Goal: Transaction & Acquisition: Book appointment/travel/reservation

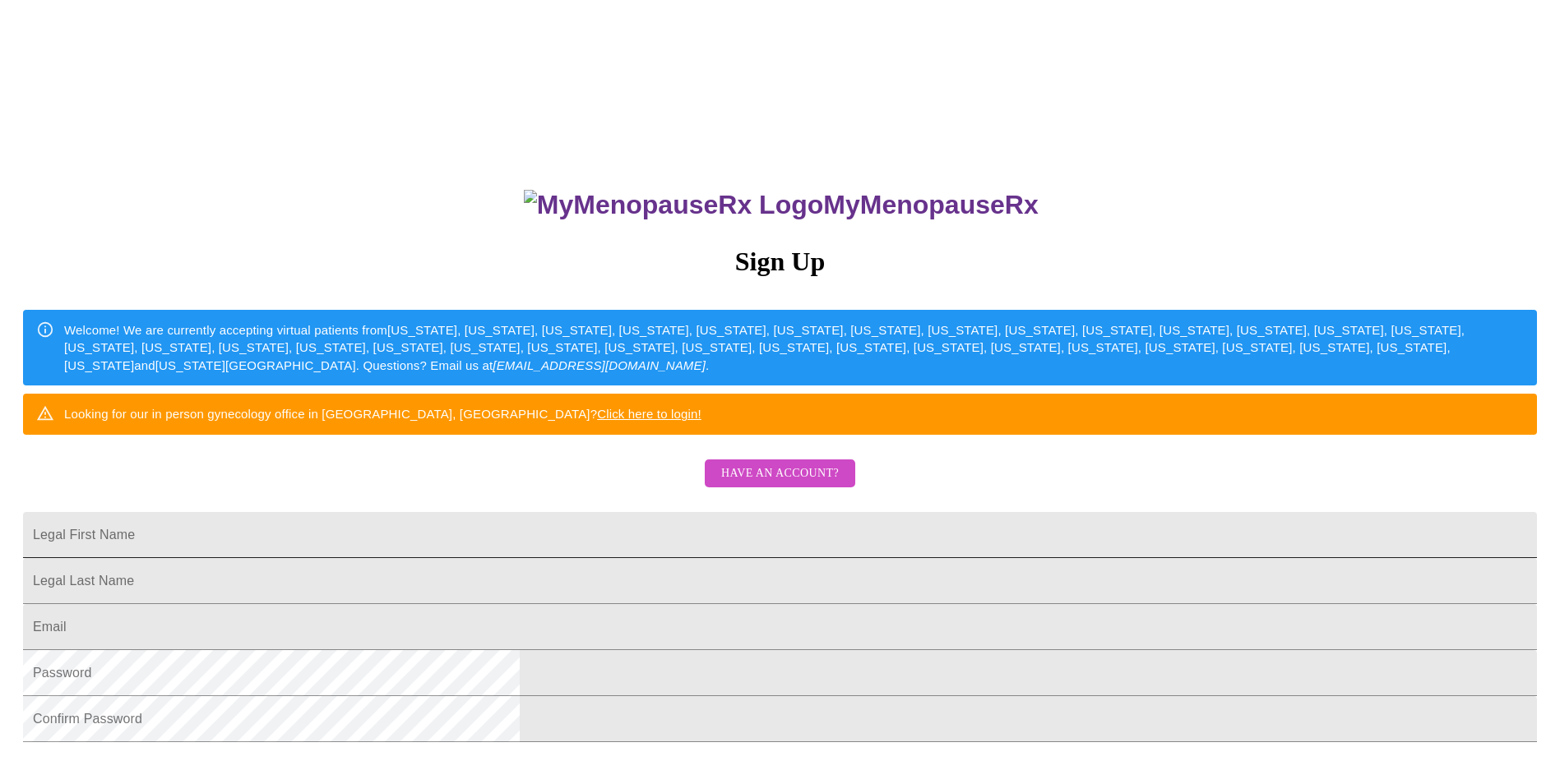
click at [769, 558] on input "Legal First Name" at bounding box center [780, 535] width 1514 height 46
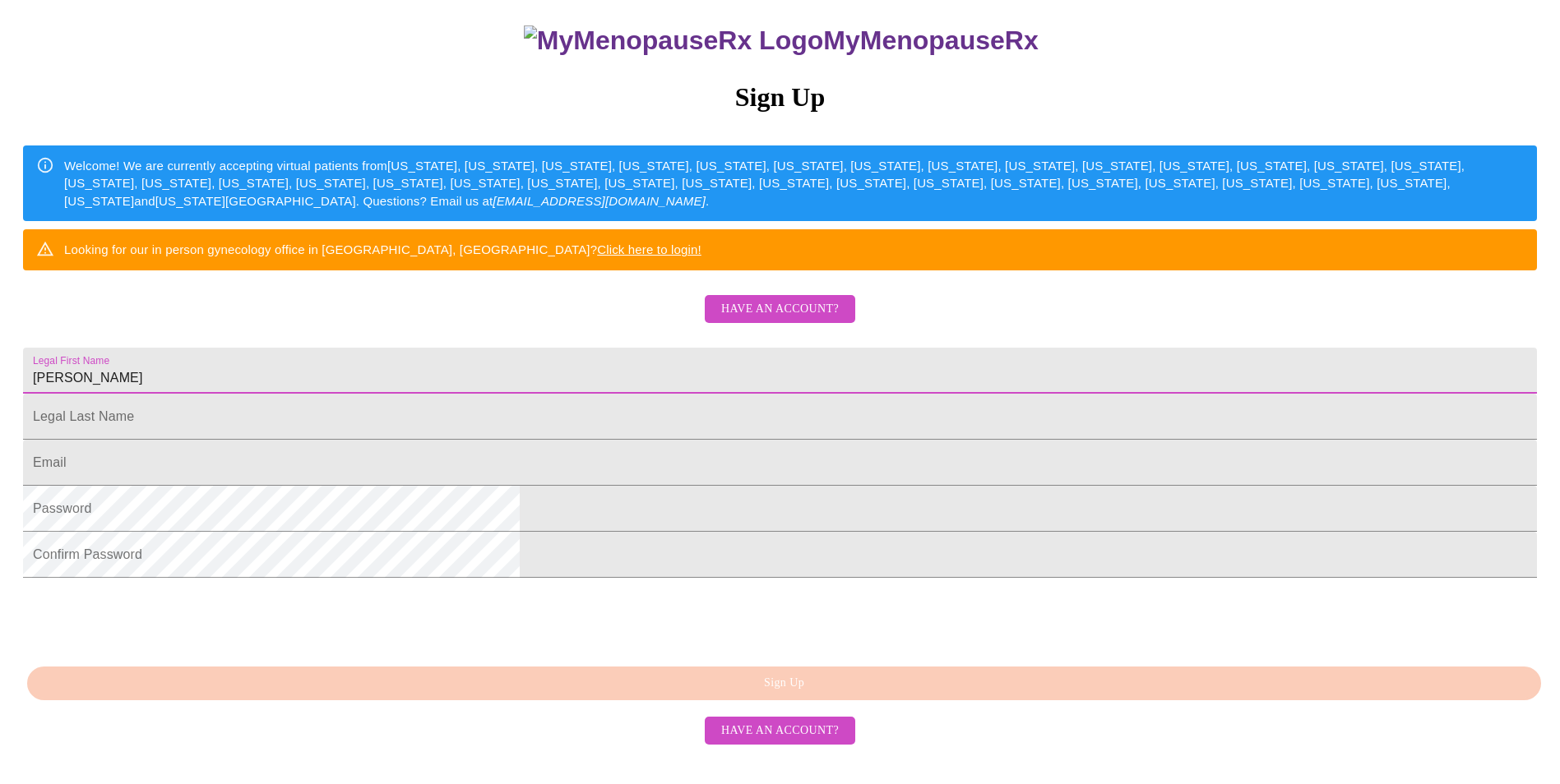
type input "[PERSON_NAME]"
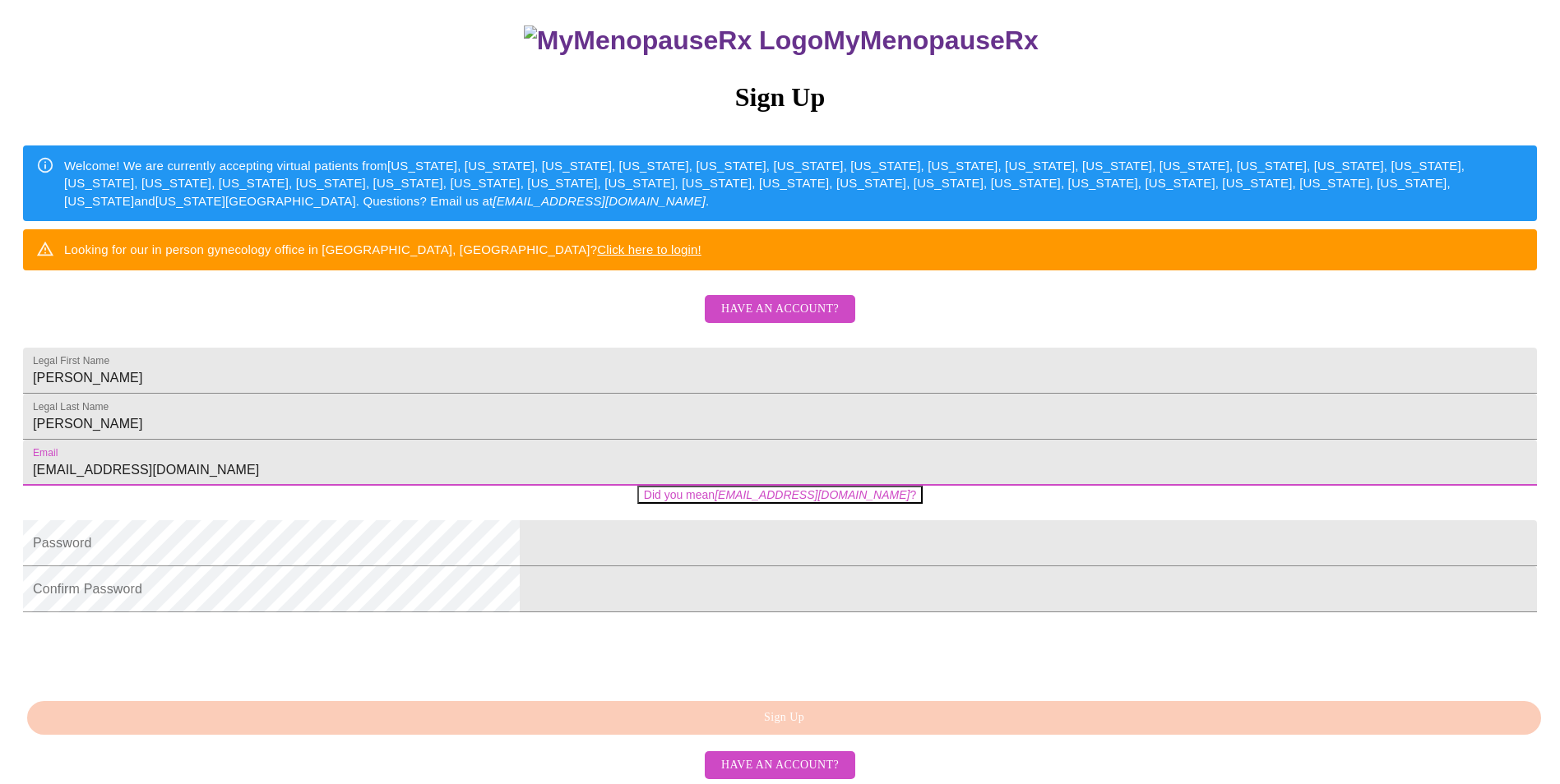
type input "[EMAIL_ADDRESS][DOMAIN_NAME]"
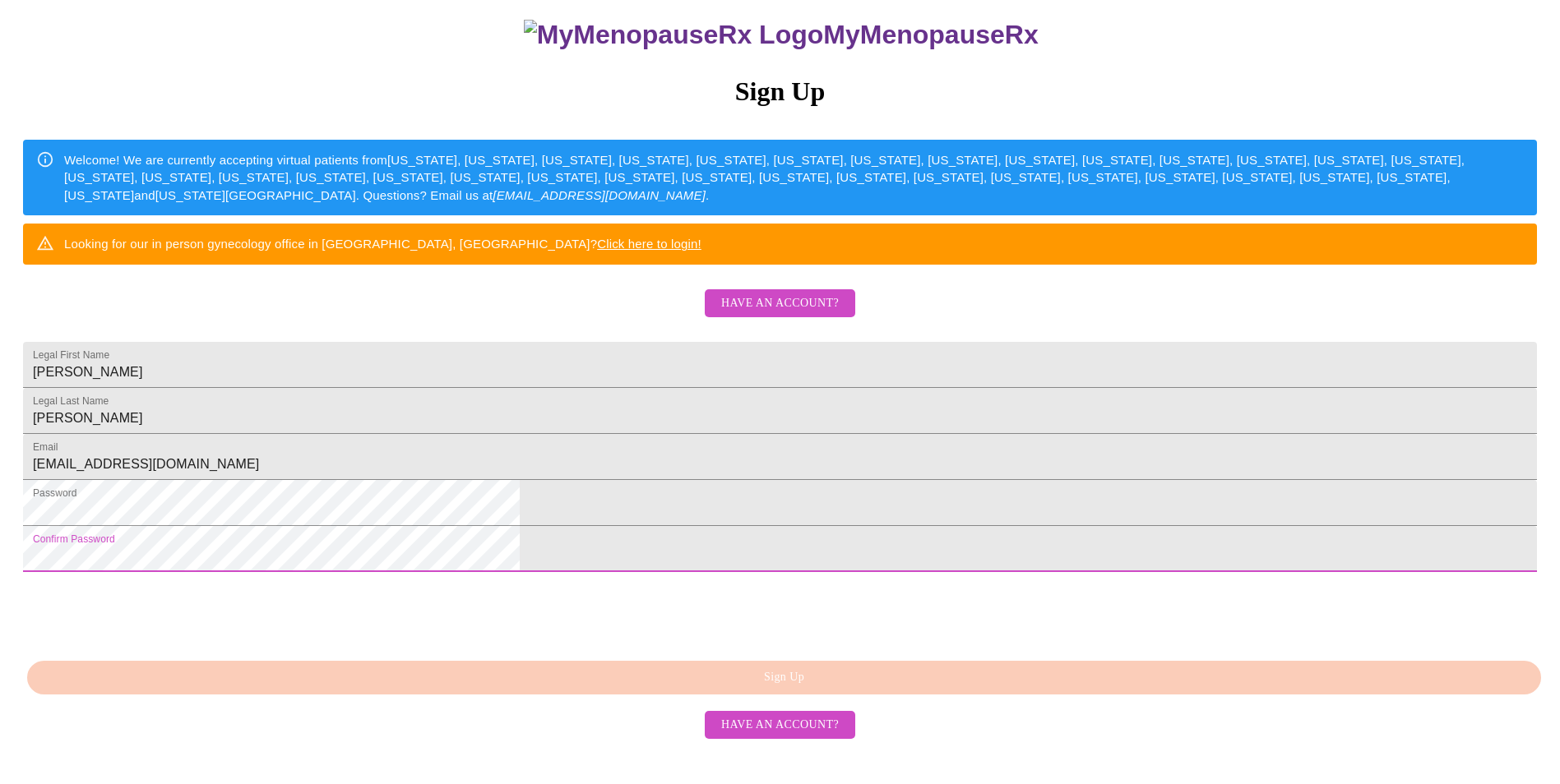
scroll to position [277, 0]
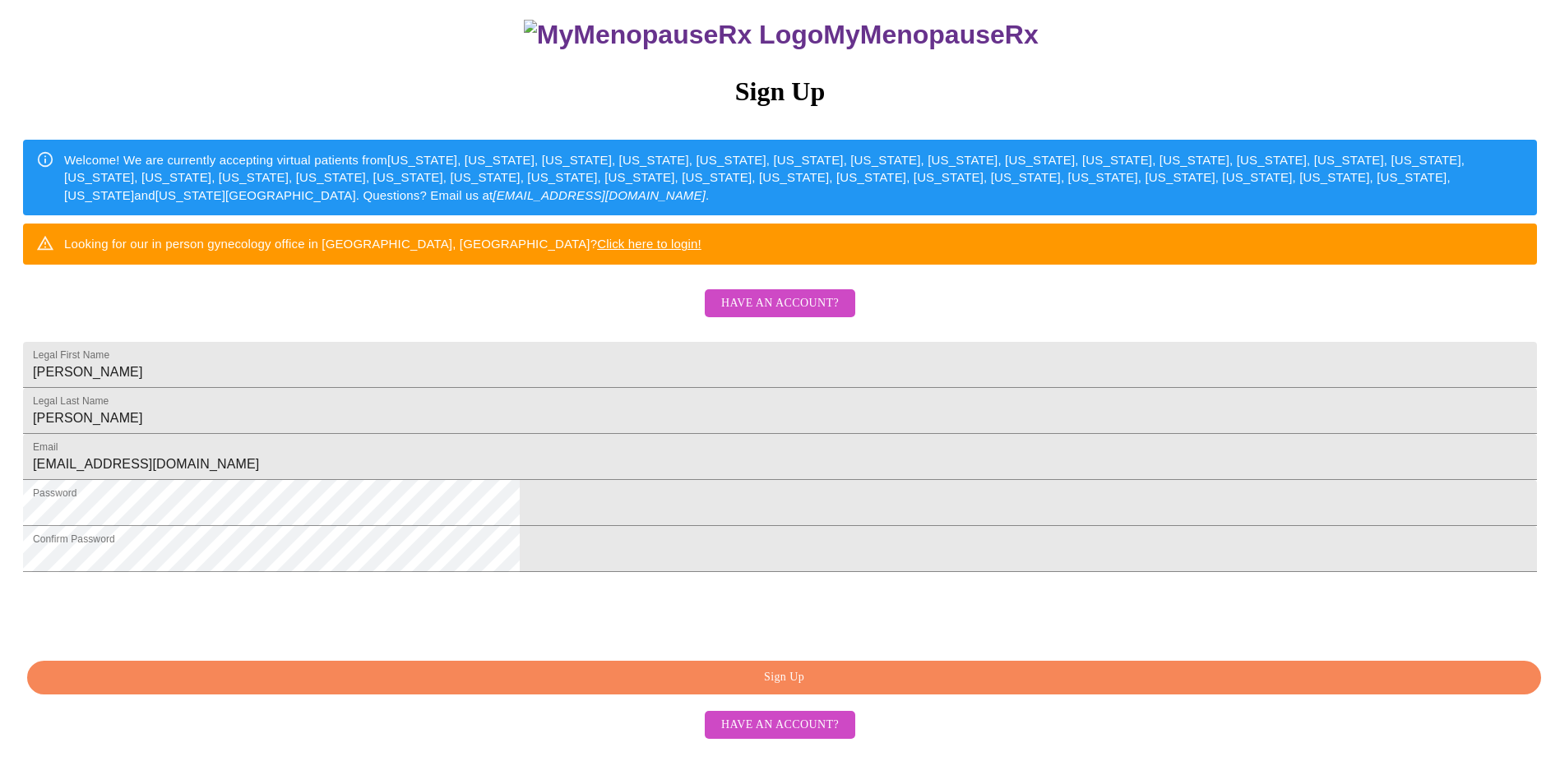
click at [811, 688] on span "Sign Up" at bounding box center [784, 677] width 1476 height 21
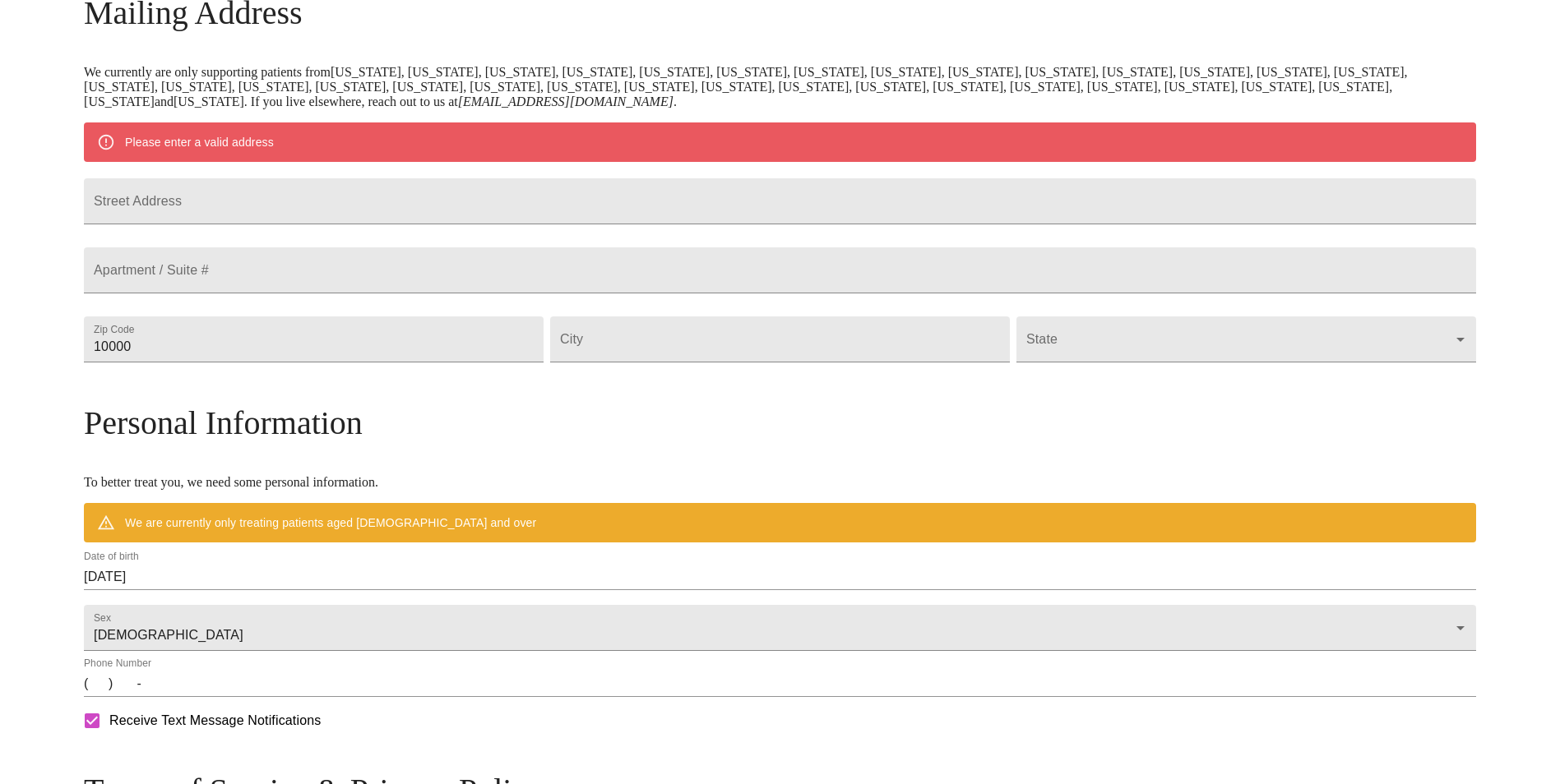
scroll to position [213, 0]
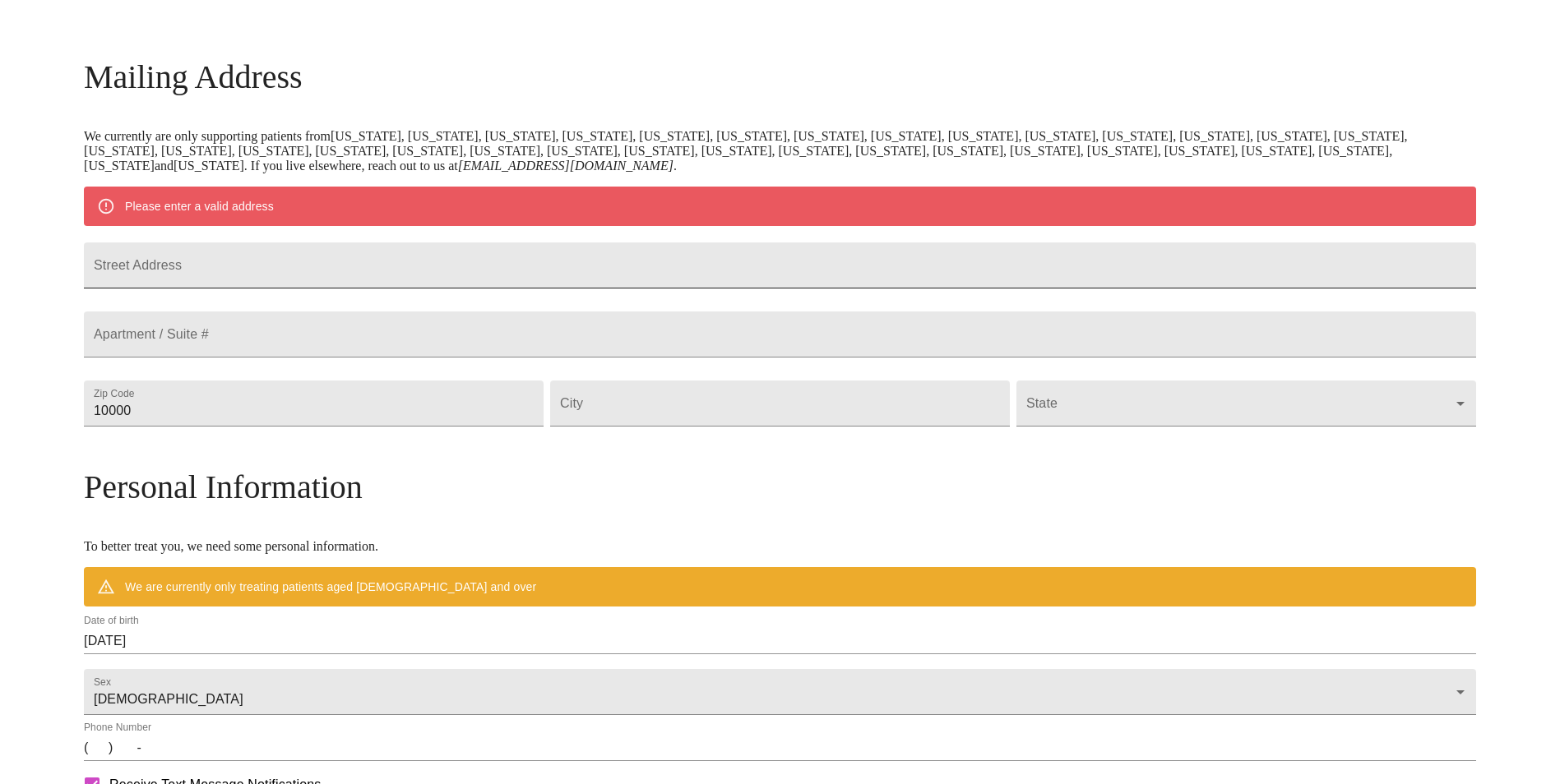
click at [330, 259] on input "Street Address" at bounding box center [780, 266] width 1392 height 46
type input "[STREET_ADDRESS]"
type input "33196"
click at [754, 421] on input "Street Address" at bounding box center [780, 403] width 459 height 46
type input "[GEOGRAPHIC_DATA]"
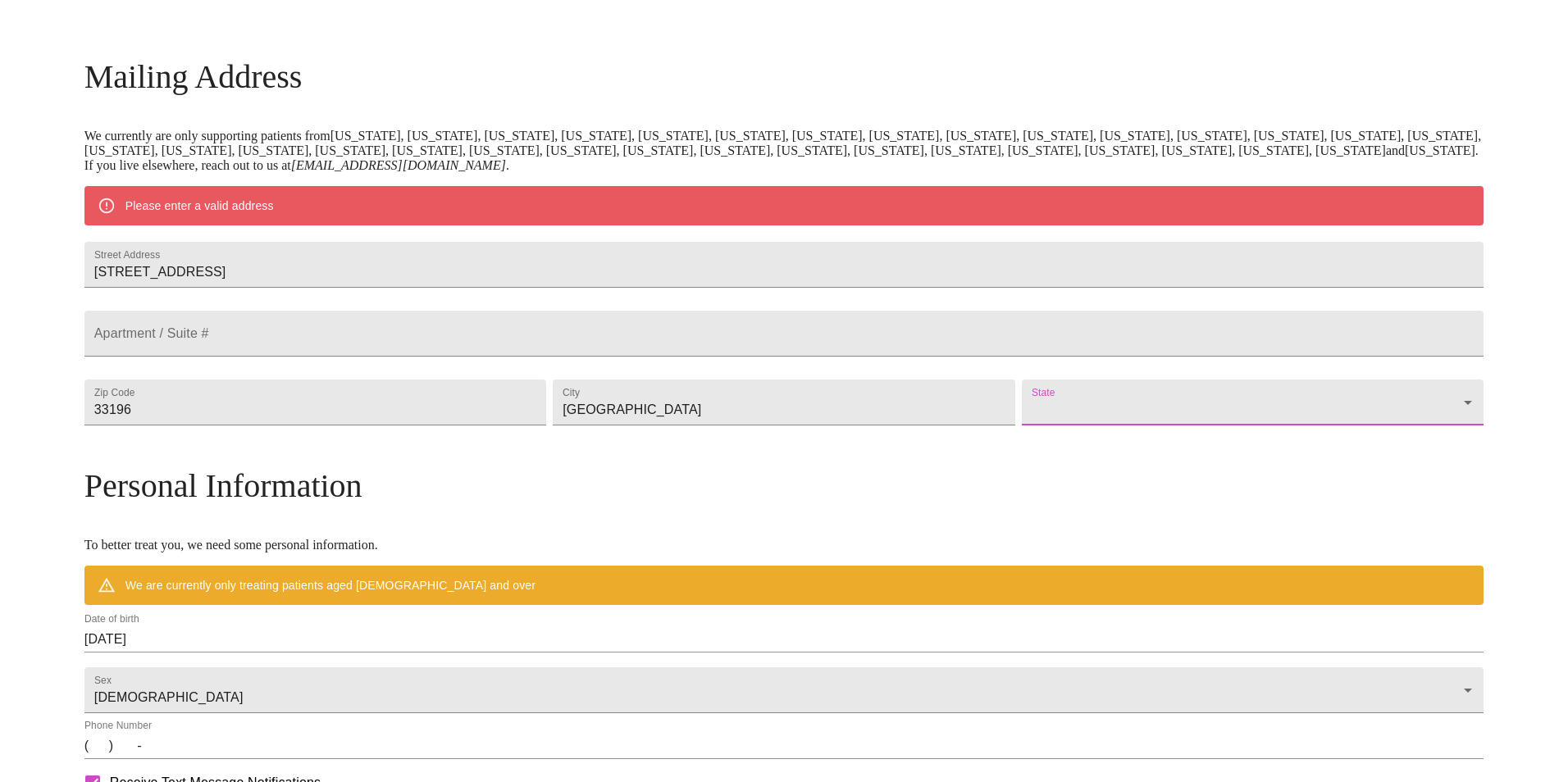
click at [1015, 454] on body "MyMenopauseRx Welcome to MyMenopauseRx Since it's your first time here, you'll …" at bounding box center [784, 432] width 1554 height 1278
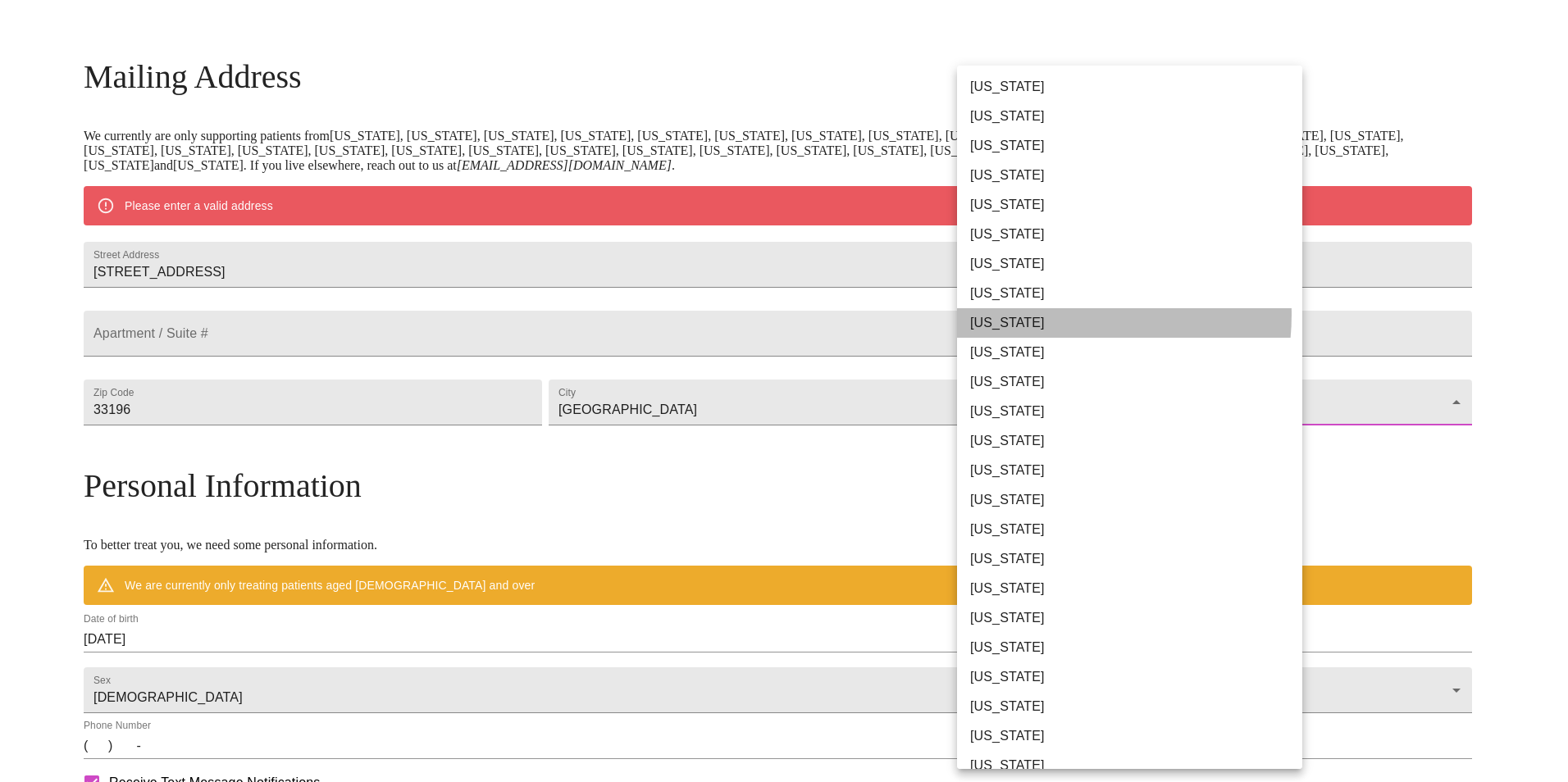
click at [1047, 315] on li "[US_STATE]" at bounding box center [1135, 323] width 358 height 30
type input "[US_STATE]"
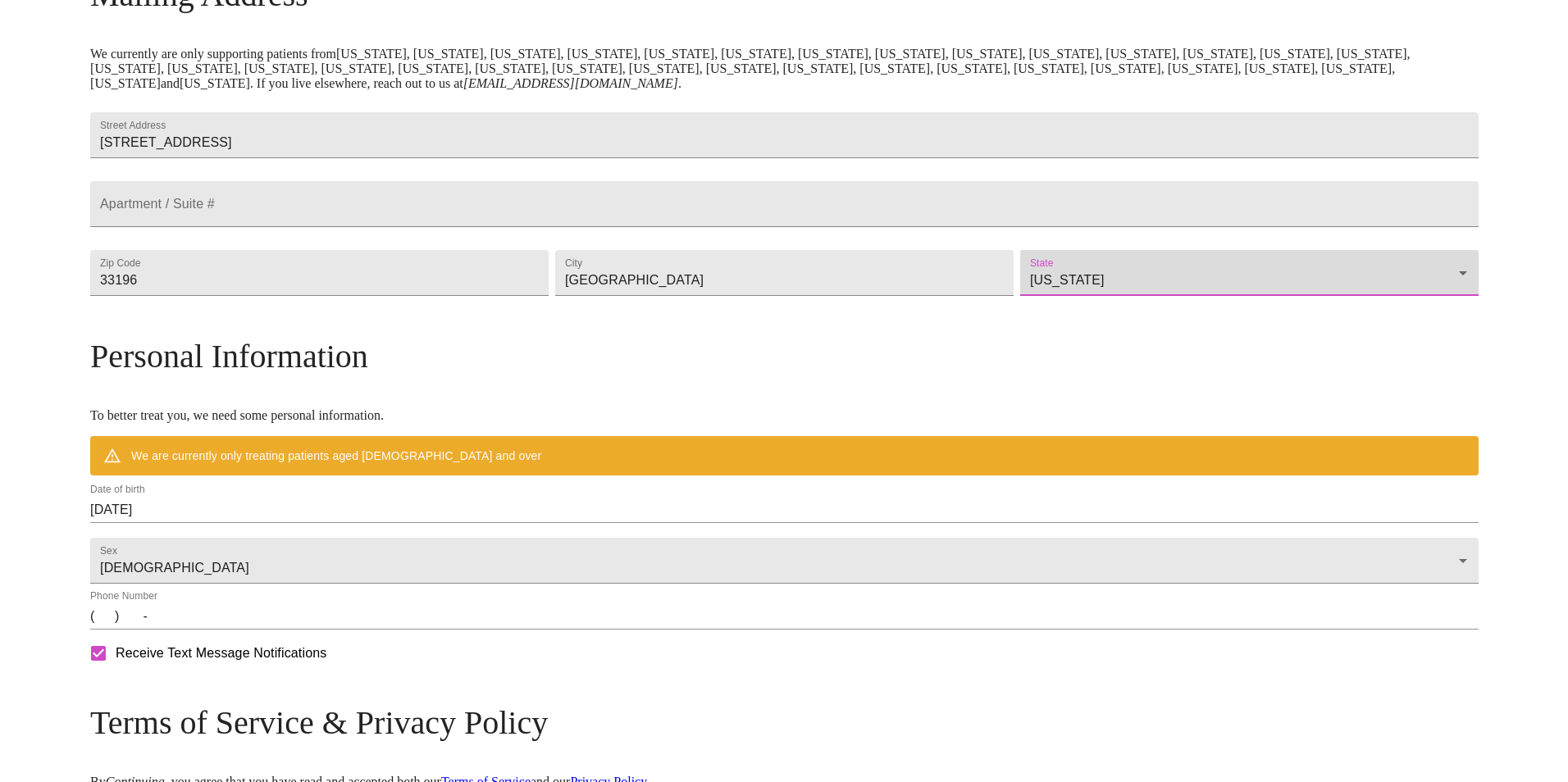
scroll to position [459, 0]
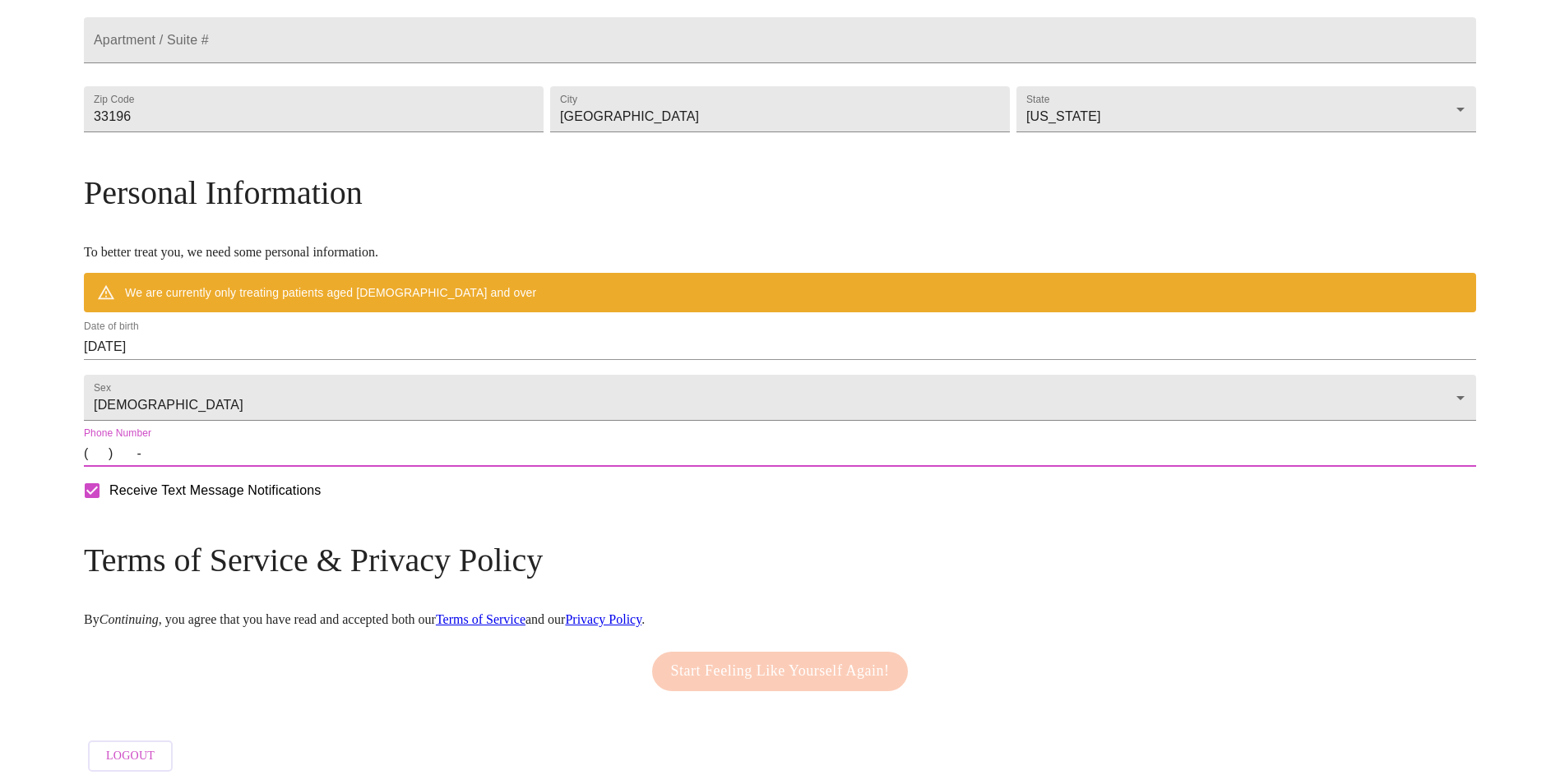
click at [263, 467] on input "(   )    -" at bounding box center [780, 453] width 1392 height 27
type input "[PHONE_NUMBER]"
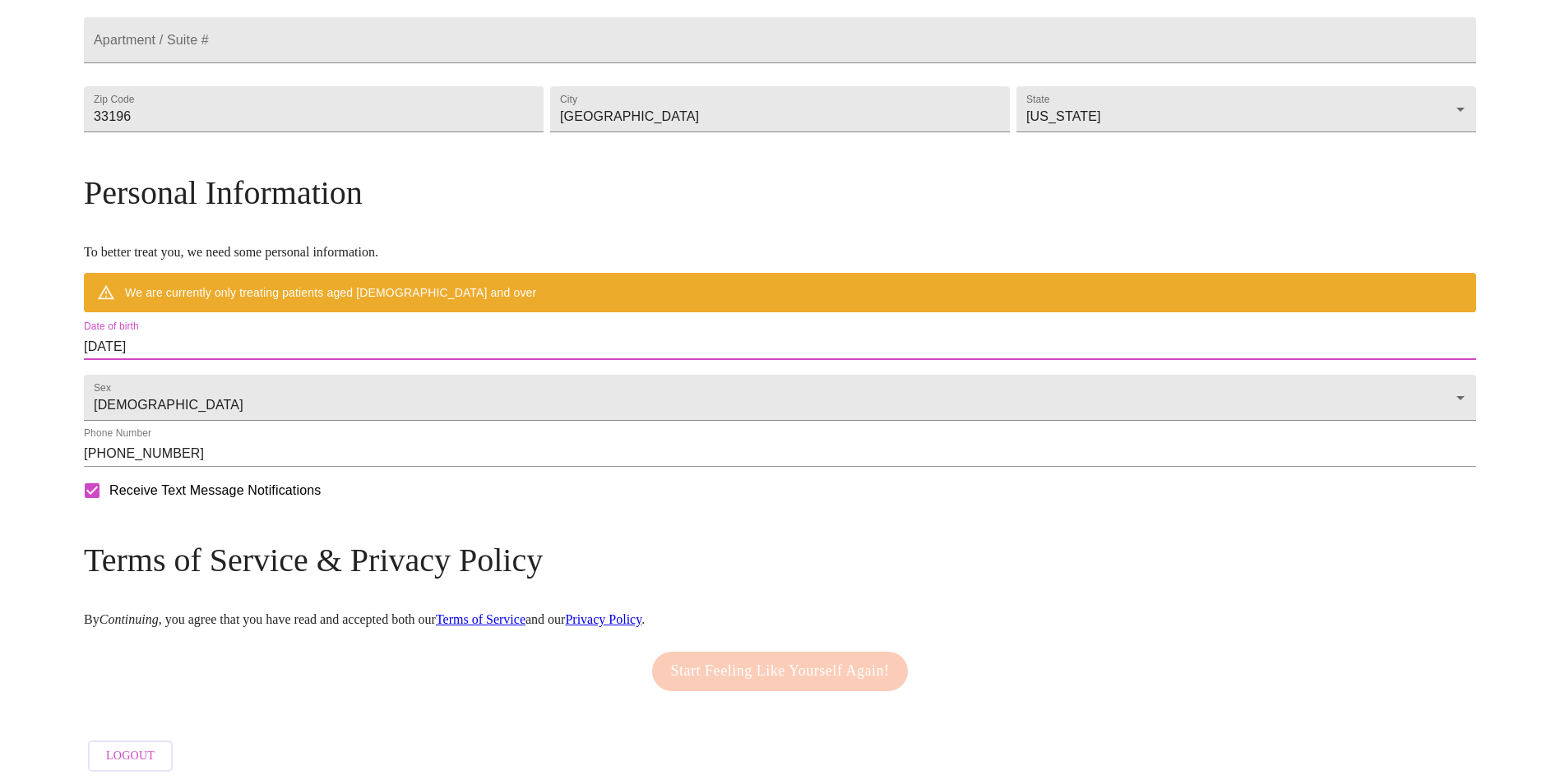
drag, startPoint x: 351, startPoint y: 382, endPoint x: 235, endPoint y: 382, distance: 116.0
click at [235, 382] on div "MyMenopauseRx Welcome to MyMenopauseRx Since it's your first time here, you'll …" at bounding box center [780, 163] width 1392 height 1233
drag, startPoint x: 235, startPoint y: 382, endPoint x: 306, endPoint y: 379, distance: 71.1
click at [306, 360] on input "[DATE]" at bounding box center [780, 347] width 1392 height 27
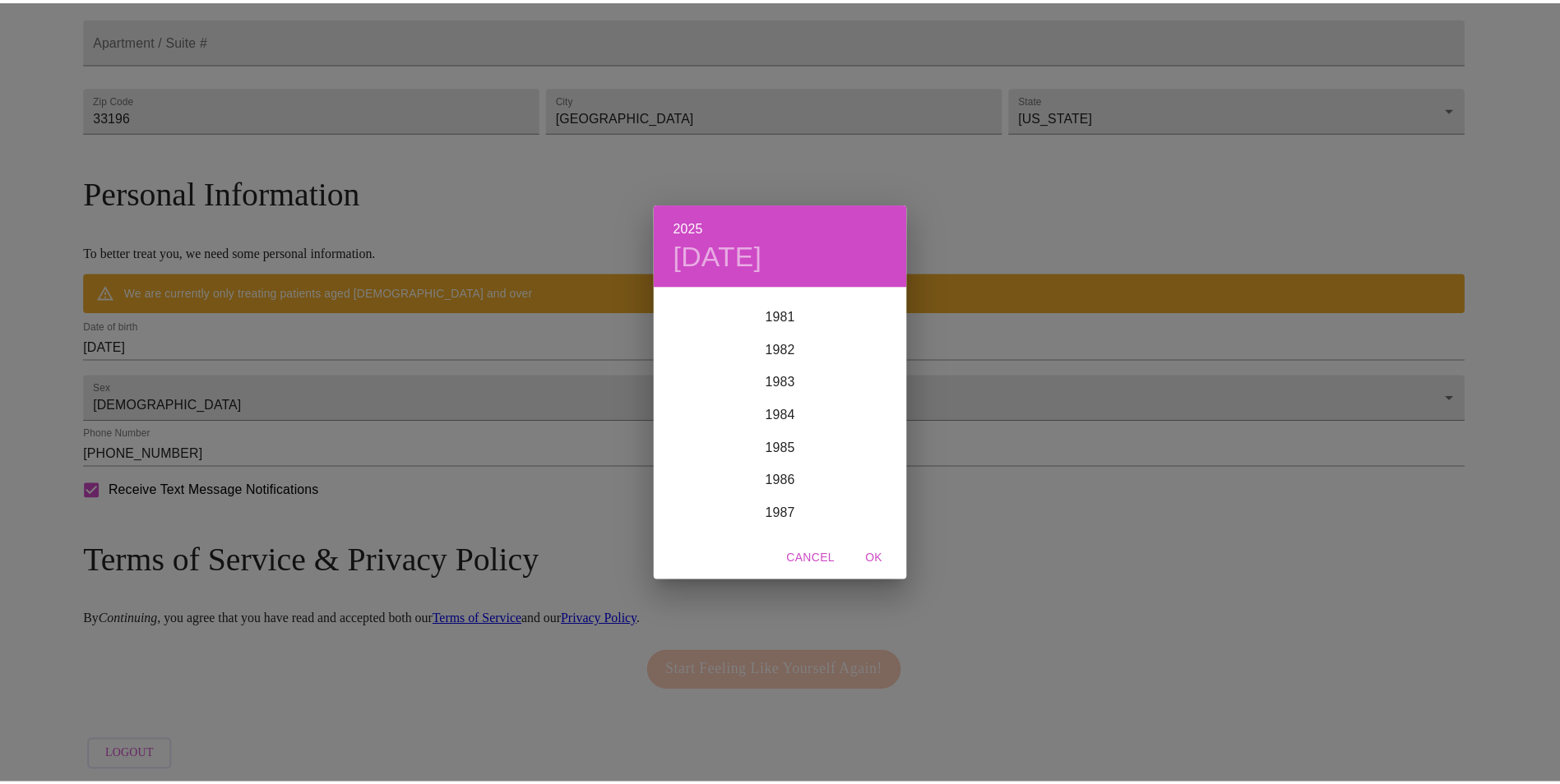
scroll to position [2564, 0]
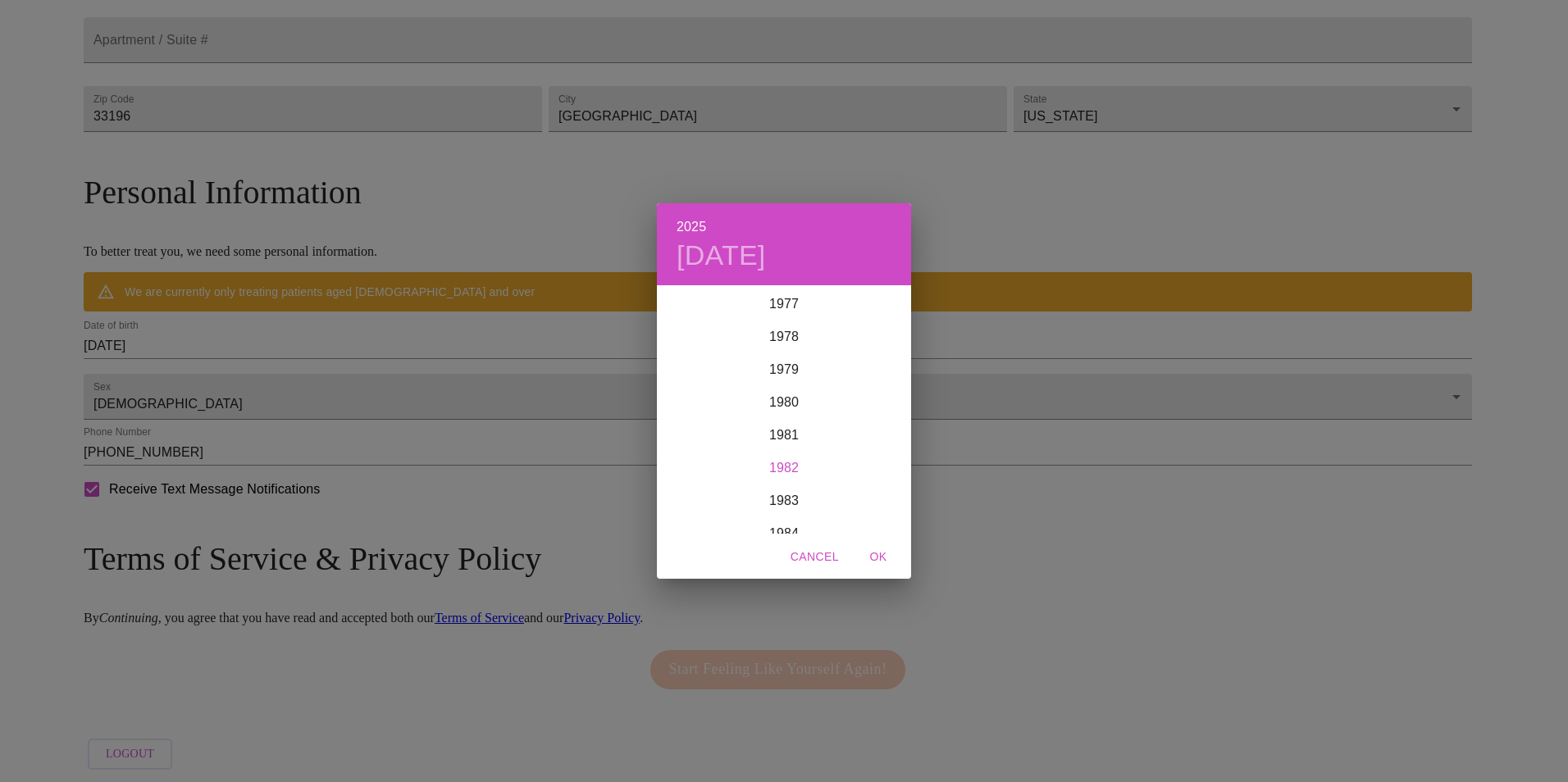
click at [790, 467] on div "1982" at bounding box center [784, 468] width 254 height 33
click at [785, 376] on div "May" at bounding box center [784, 380] width 85 height 61
click at [858, 464] on span "21" at bounding box center [849, 461] width 30 height 17
click at [887, 554] on span "OK" at bounding box center [879, 556] width 39 height 21
type input "[DATE]"
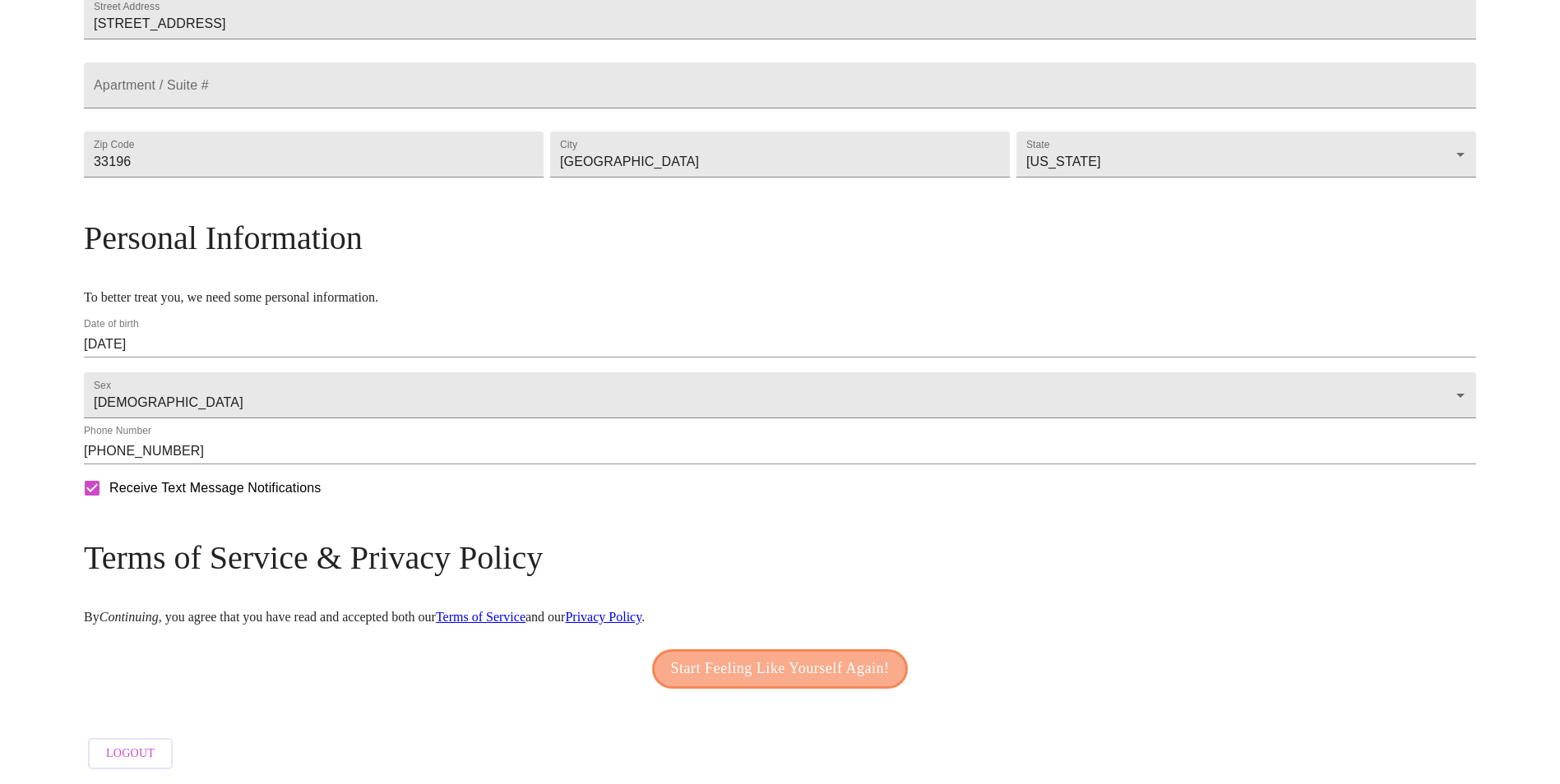
click at [734, 656] on span "Start Feeling Like Yourself Again!" at bounding box center [780, 668] width 218 height 27
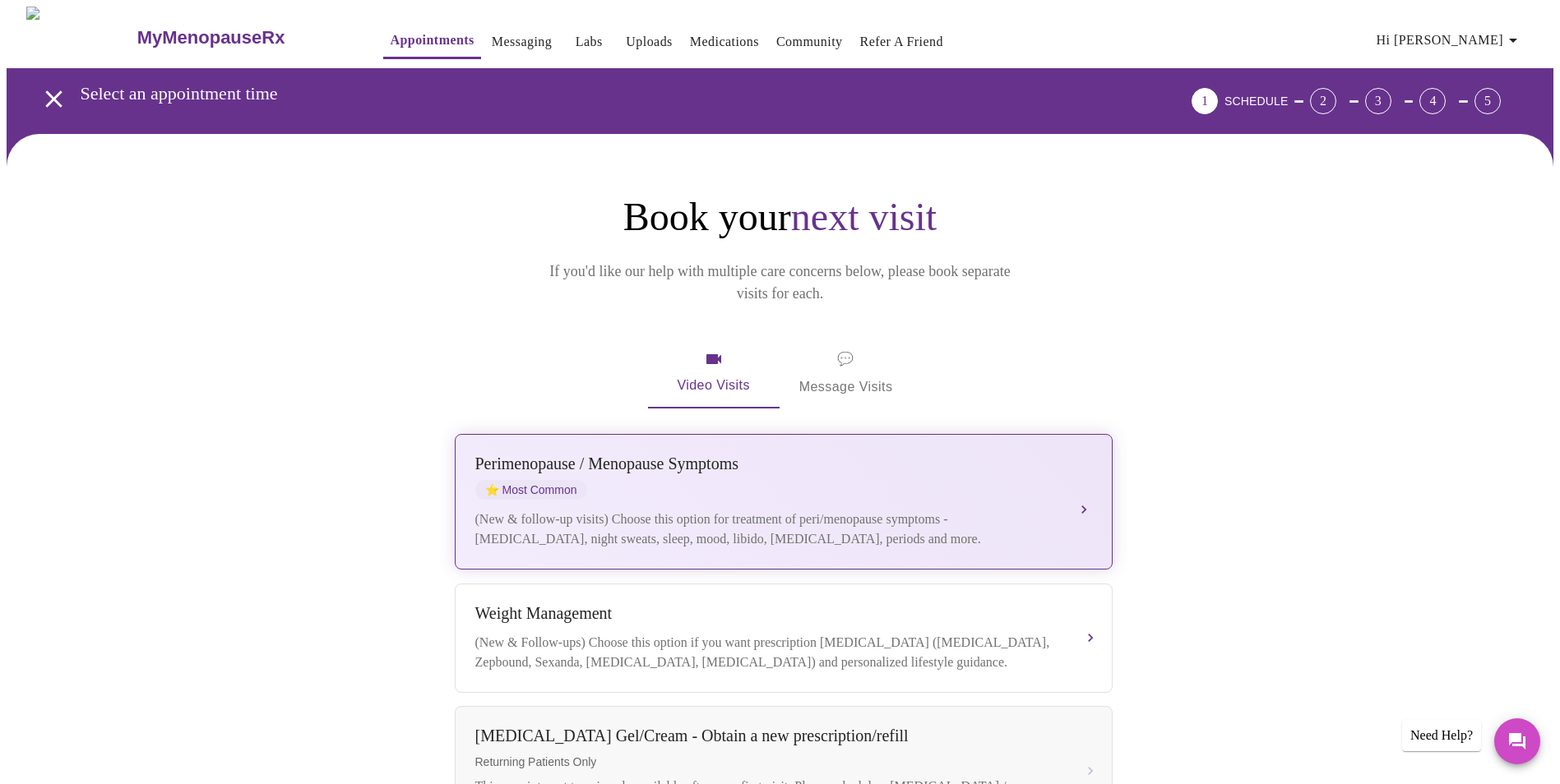
click at [703, 510] on div "(New & follow-up visits) Choose this option for treatment of peri/menopause sym…" at bounding box center [767, 529] width 584 height 39
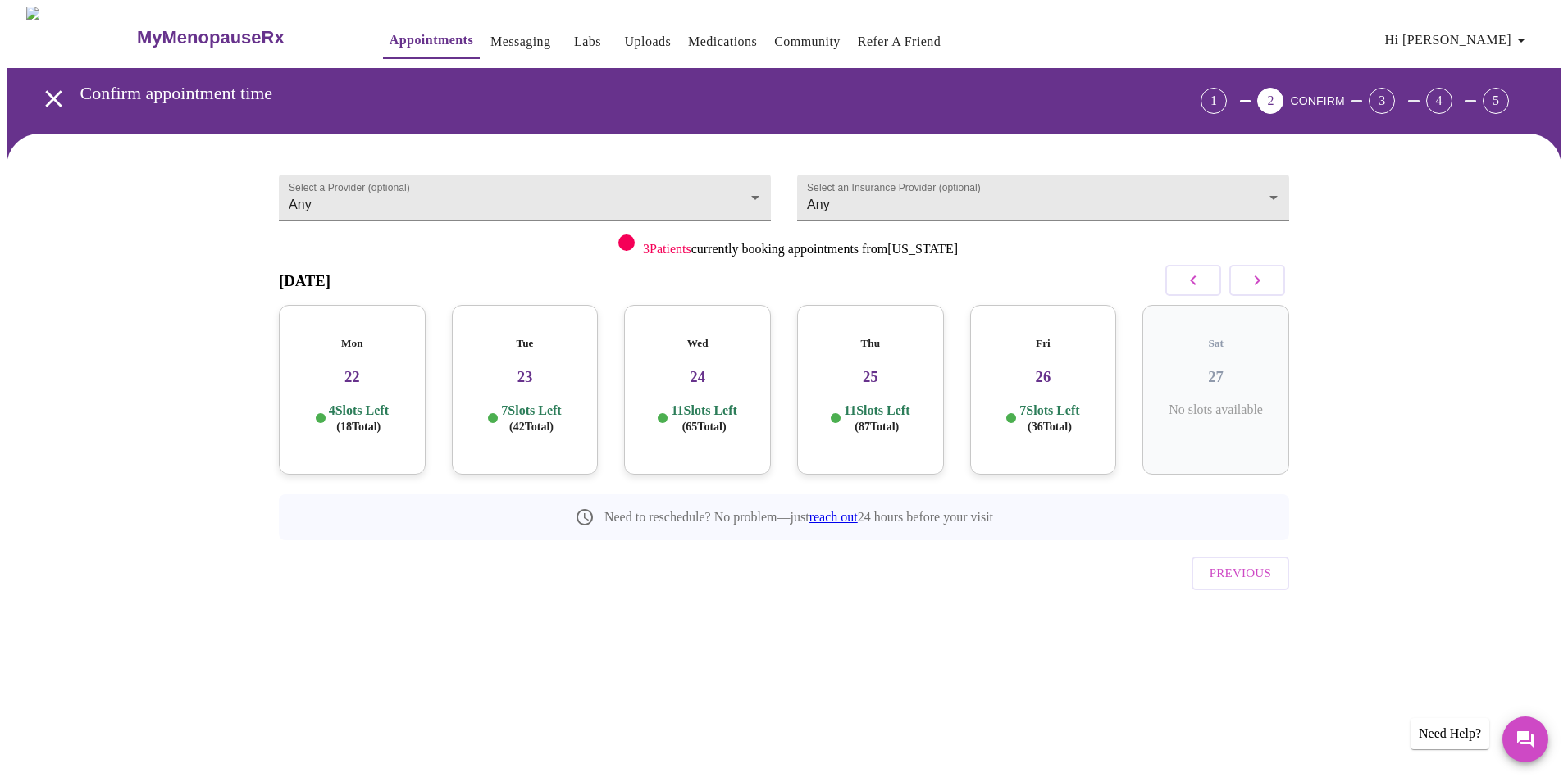
click at [329, 368] on h3 "22" at bounding box center [352, 377] width 120 height 18
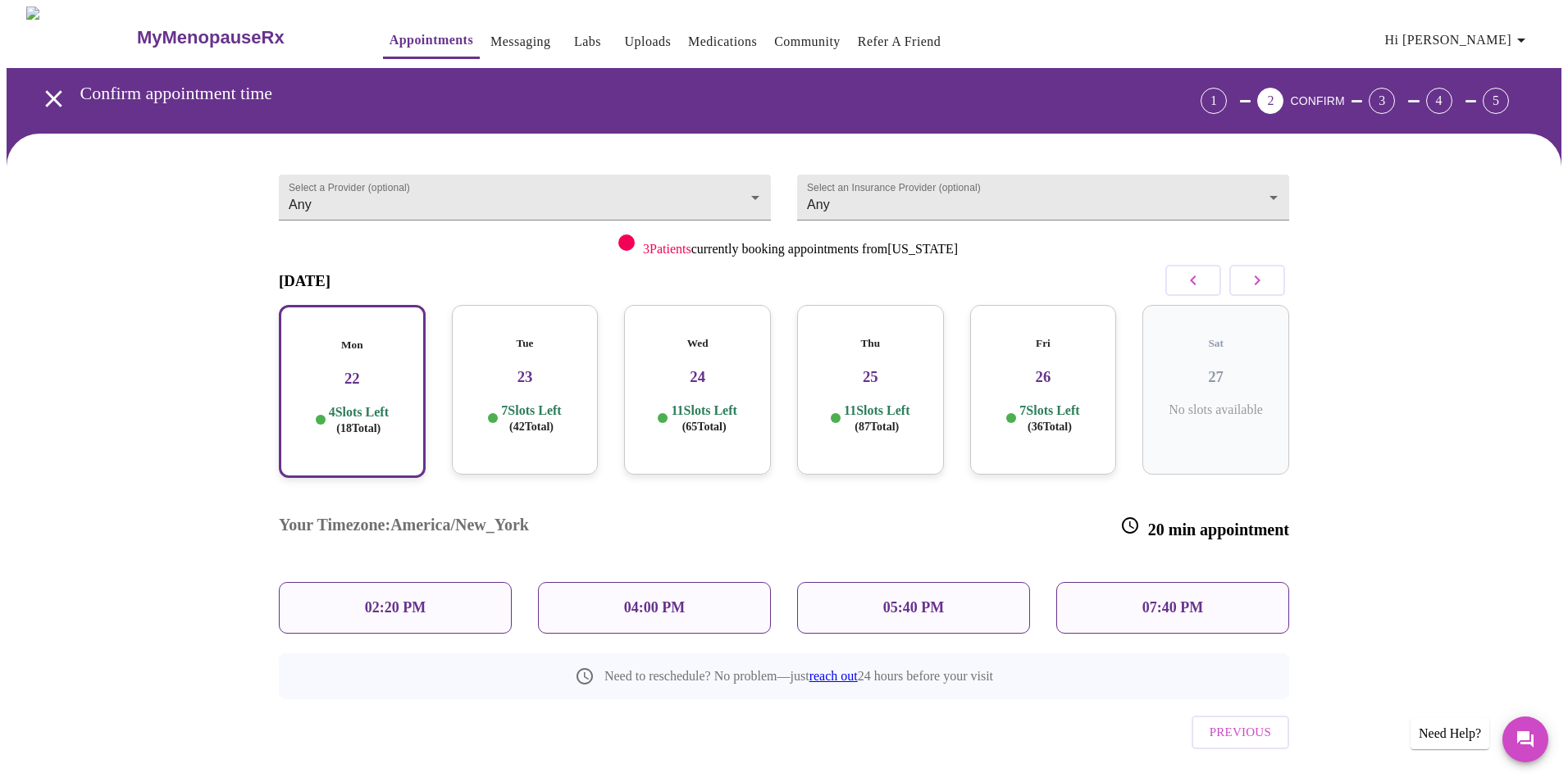
click at [491, 368] on h3 "23" at bounding box center [525, 377] width 120 height 18
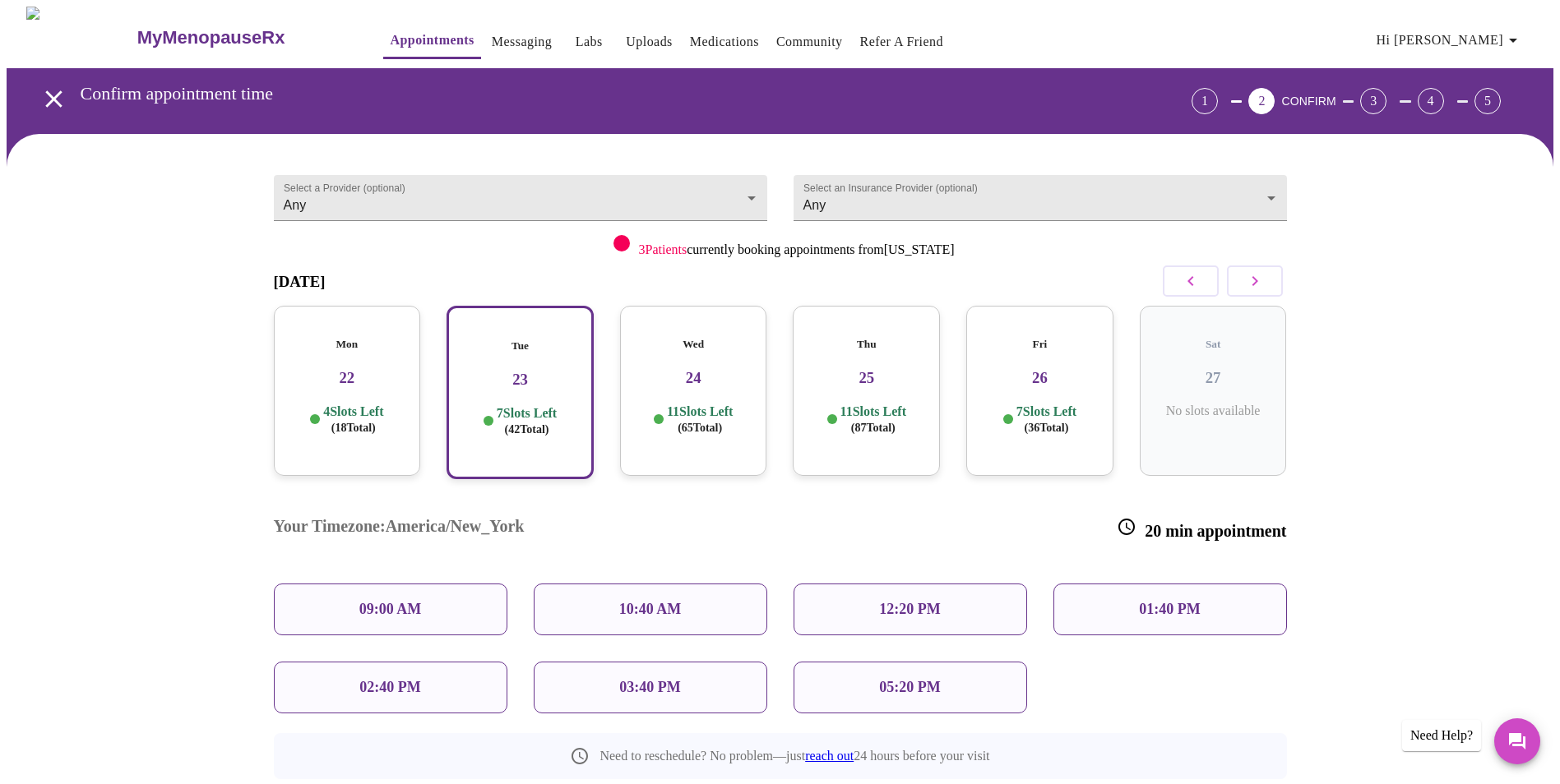
click at [335, 369] on h3 "22" at bounding box center [348, 378] width 121 height 18
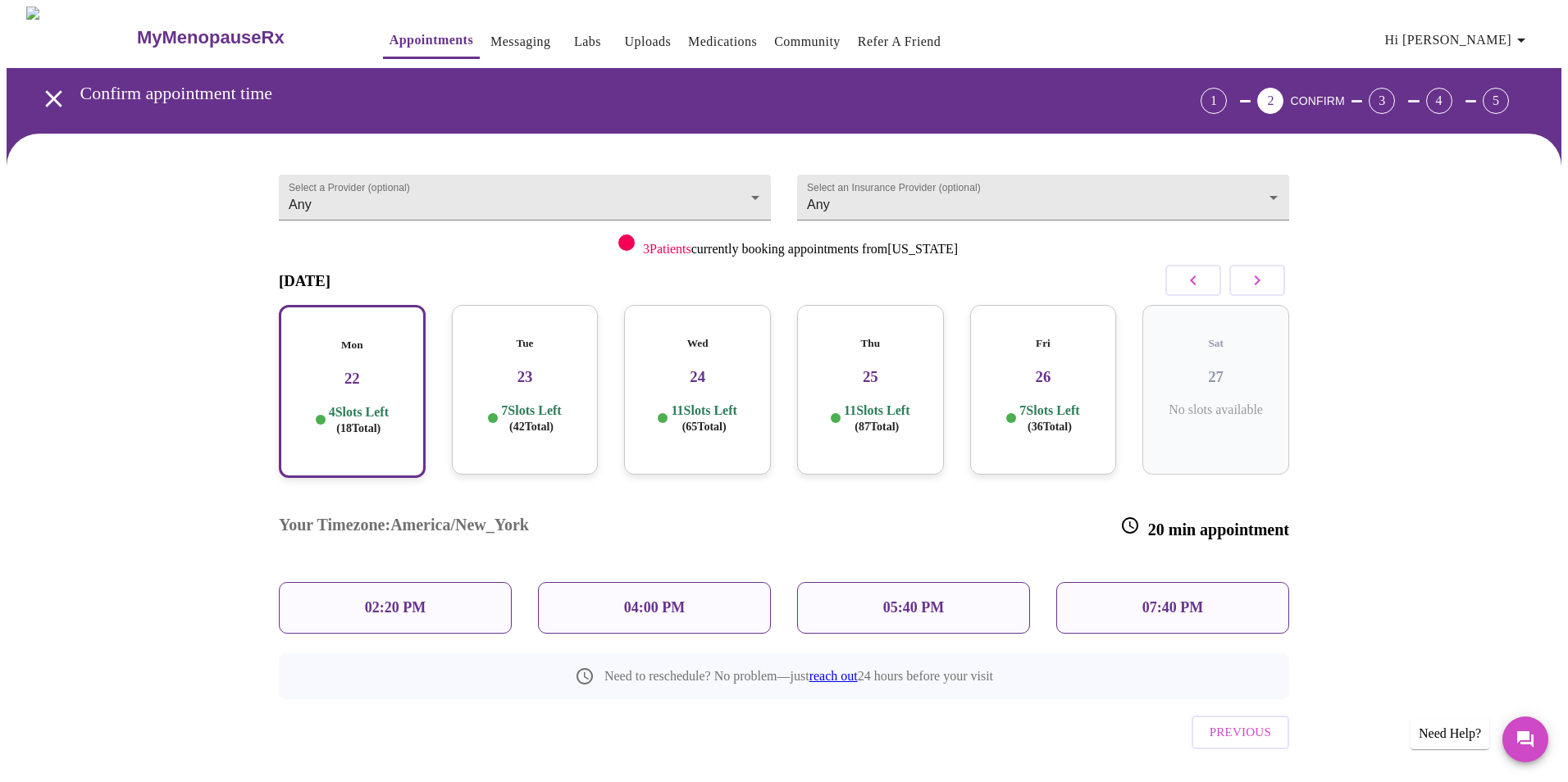
click at [411, 599] on p "02:20 PM" at bounding box center [395, 607] width 61 height 17
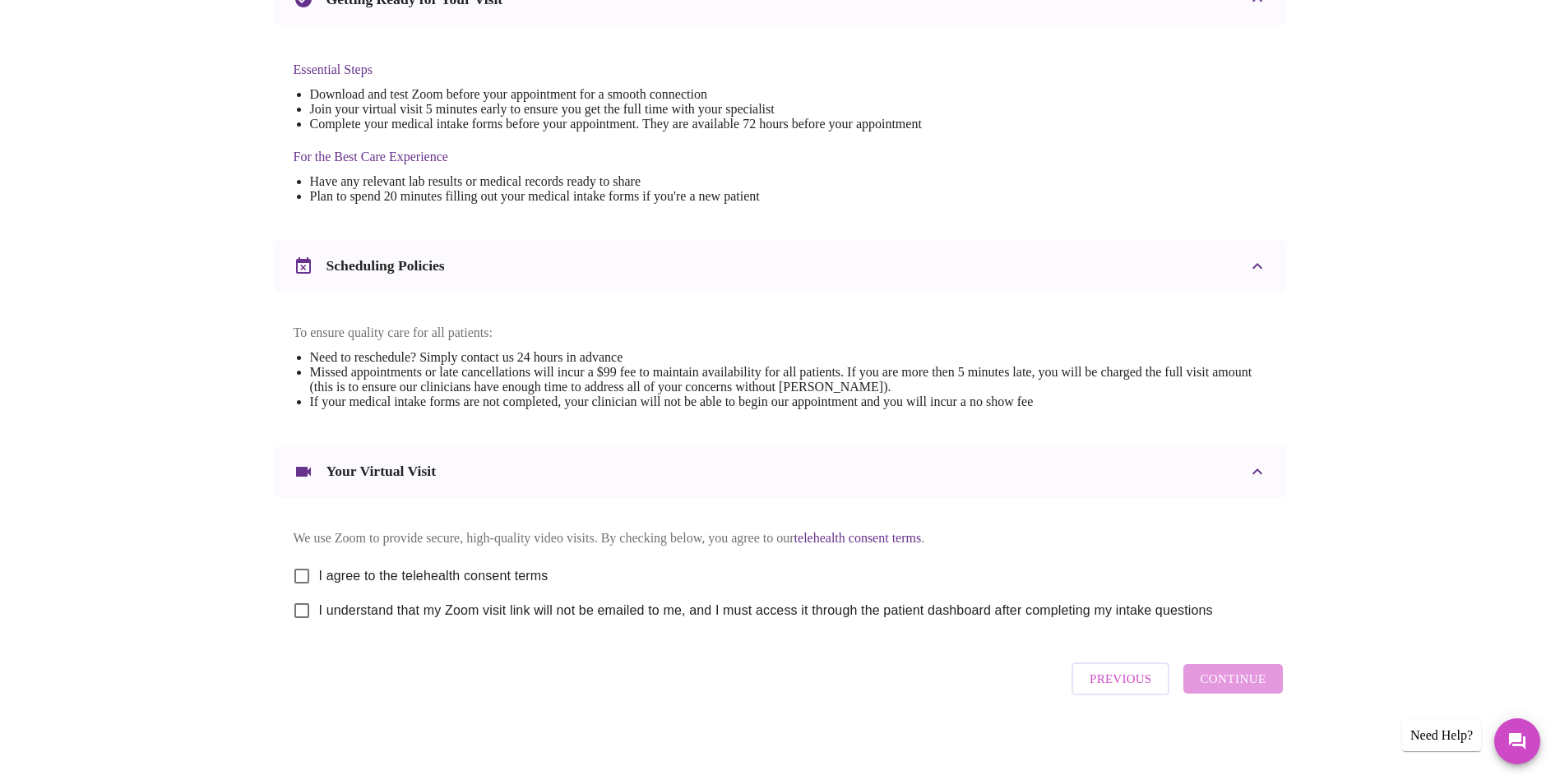
scroll to position [408, 0]
click at [412, 559] on label "I agree to the telehealth consent terms" at bounding box center [416, 576] width 264 height 35
click at [319, 559] on input "I agree to the telehealth consent terms" at bounding box center [301, 576] width 35 height 35
checkbox input "true"
click at [408, 604] on span "I understand that my Zoom visit link will not be emailed to me, and I must acce…" at bounding box center [766, 610] width 894 height 20
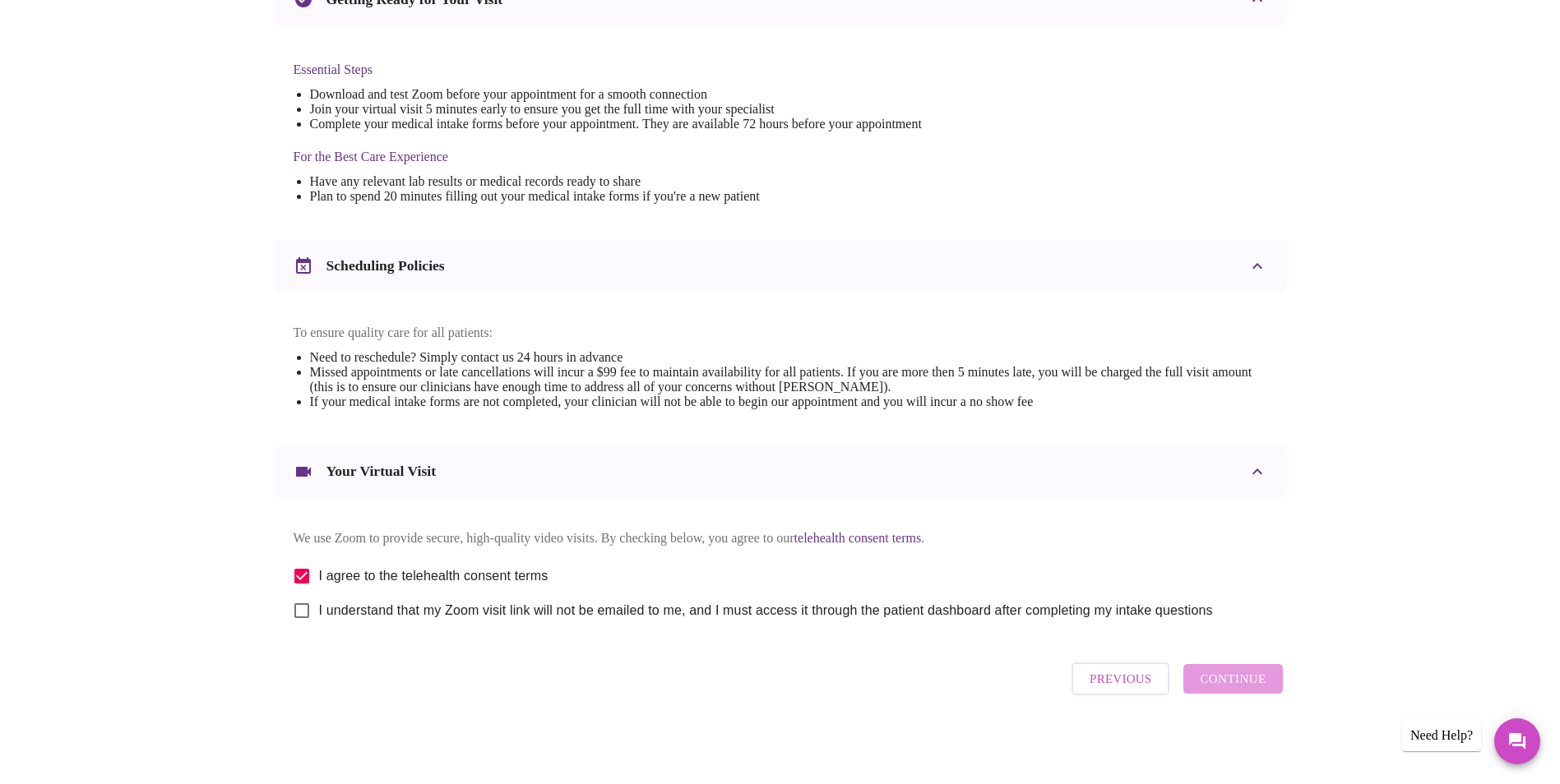
click at [319, 604] on input "I understand that my Zoom visit link will not be emailed to me, and I must acce…" at bounding box center [301, 610] width 35 height 35
checkbox input "true"
click at [1239, 677] on span "Continue" at bounding box center [1232, 679] width 66 height 22
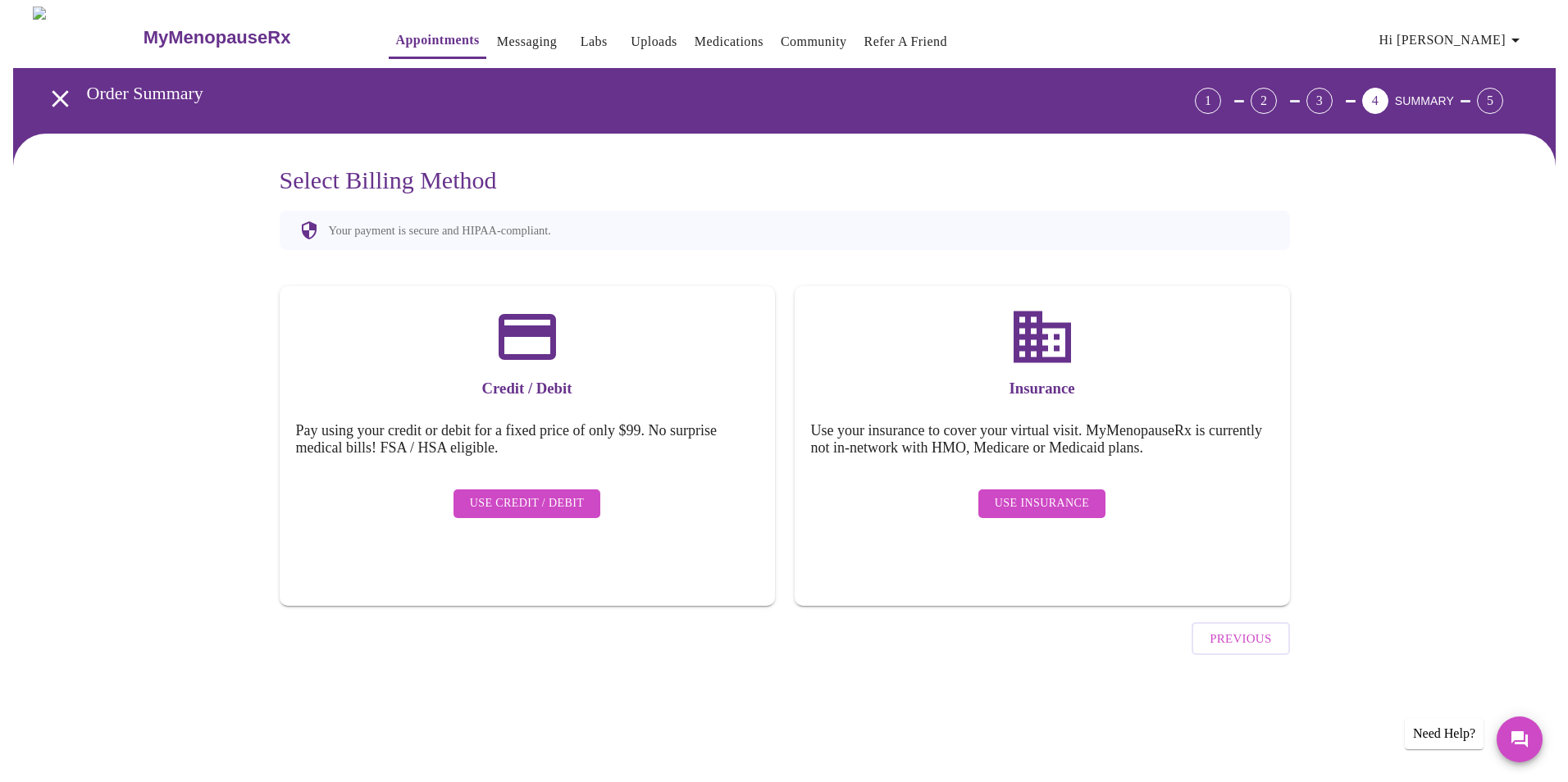
scroll to position [0, 0]
click at [1046, 494] on span "Use Insurance" at bounding box center [1041, 503] width 95 height 21
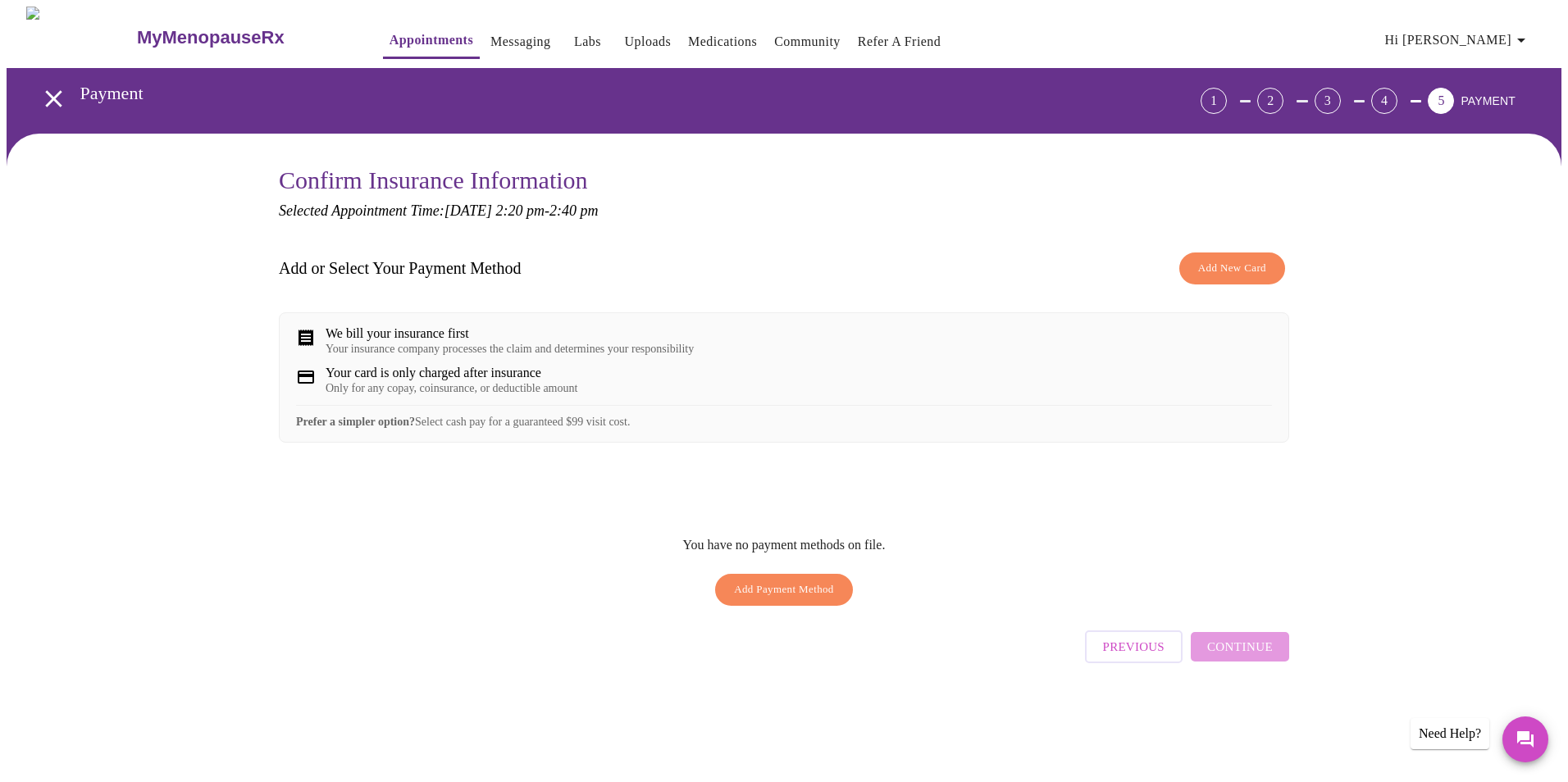
click at [815, 599] on span "Add Payment Method" at bounding box center [784, 589] width 100 height 19
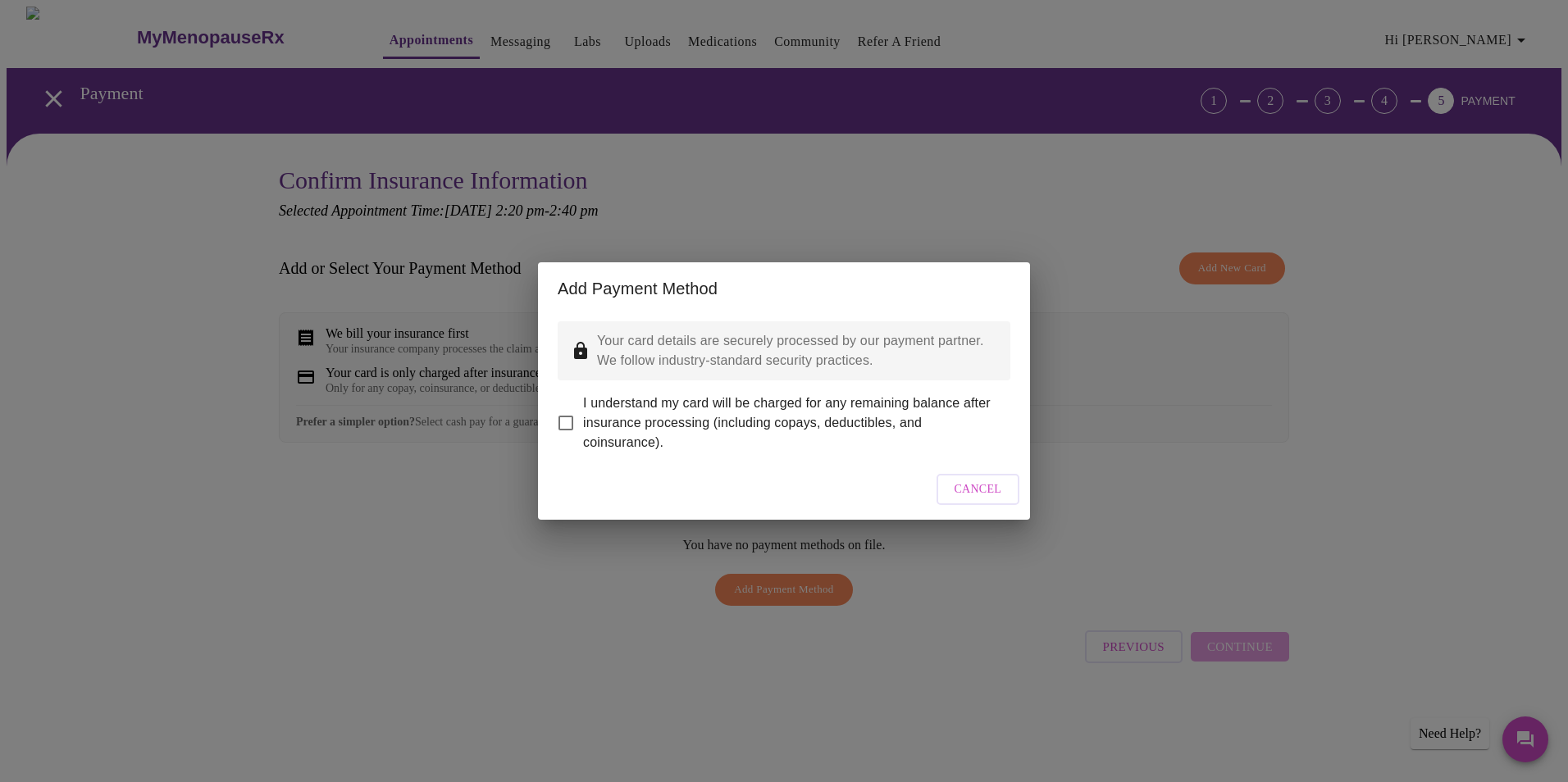
click at [627, 419] on span "I understand my card will be charged for any remaining balance after insurance …" at bounding box center [790, 424] width 414 height 59
click at [583, 419] on input "I understand my card will be charged for any remaining balance after insurance …" at bounding box center [565, 423] width 34 height 34
checkbox input "true"
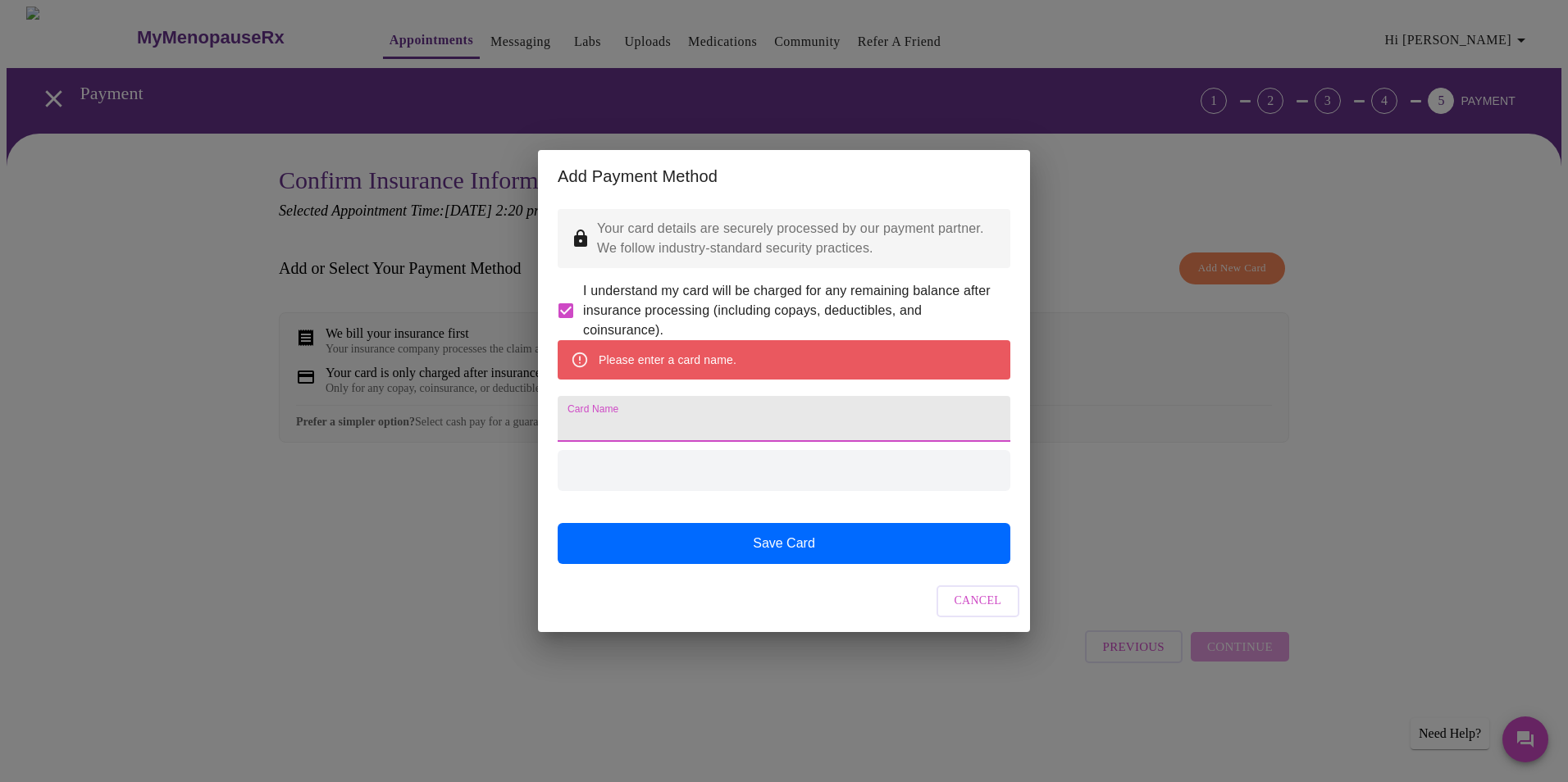
click at [764, 425] on input "Card Name" at bounding box center [783, 419] width 452 height 46
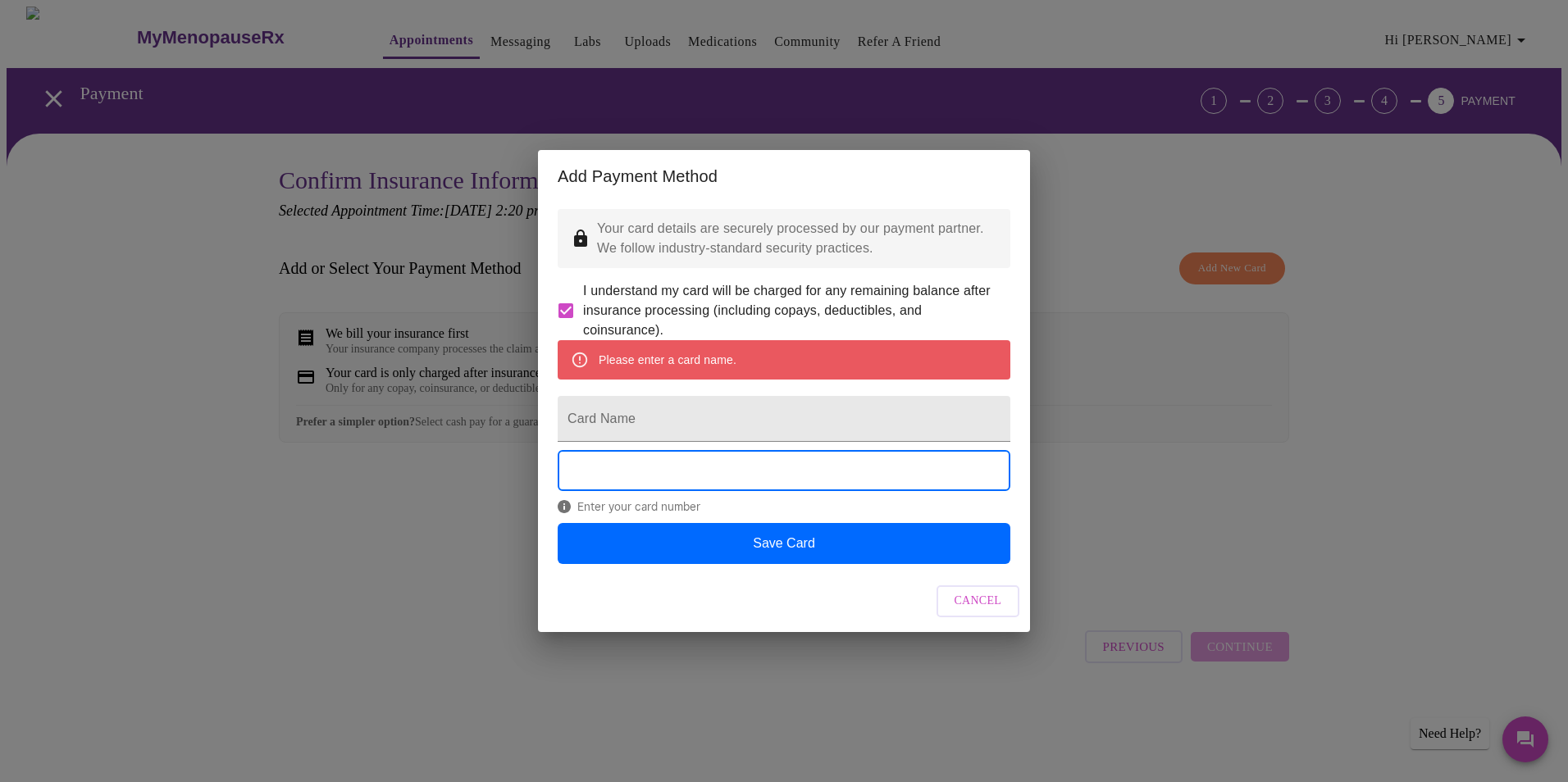
click at [977, 612] on span "Cancel" at bounding box center [978, 601] width 47 height 21
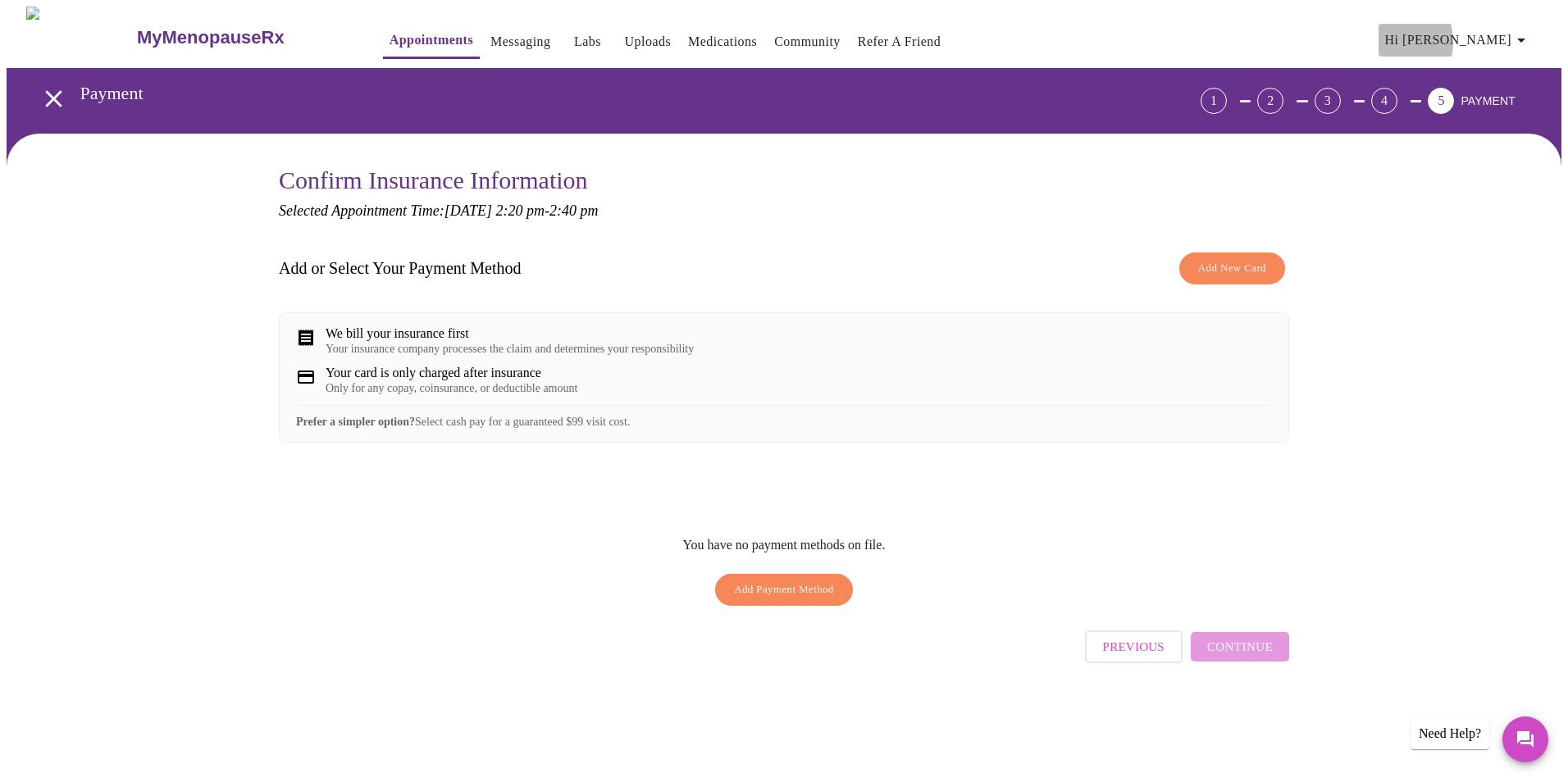
click at [1474, 35] on button "Hi [PERSON_NAME]" at bounding box center [1457, 39] width 159 height 33
click at [547, 30] on div at bounding box center [784, 391] width 1568 height 782
